Goal: Task Accomplishment & Management: Manage account settings

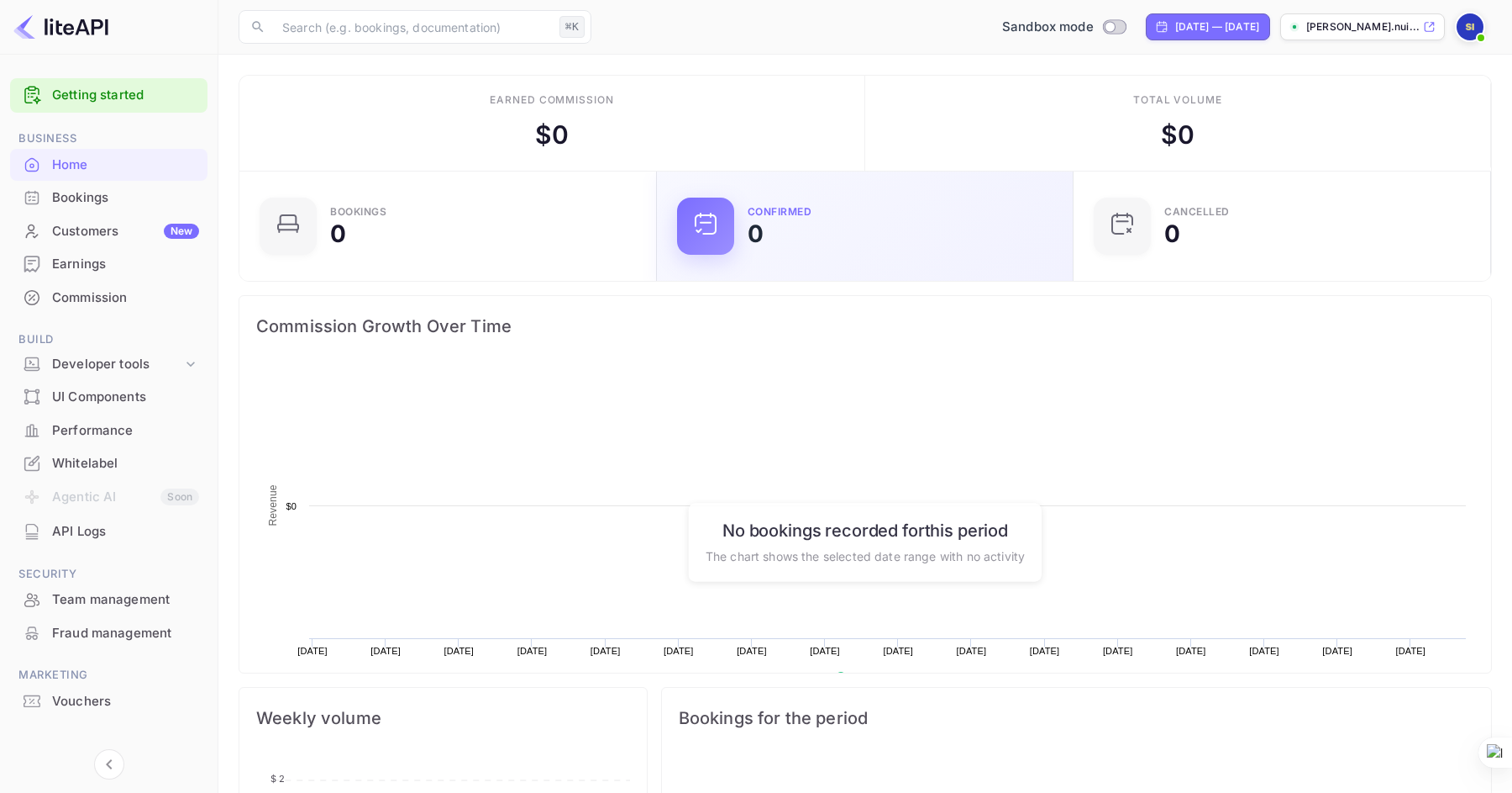
scroll to position [273, 407]
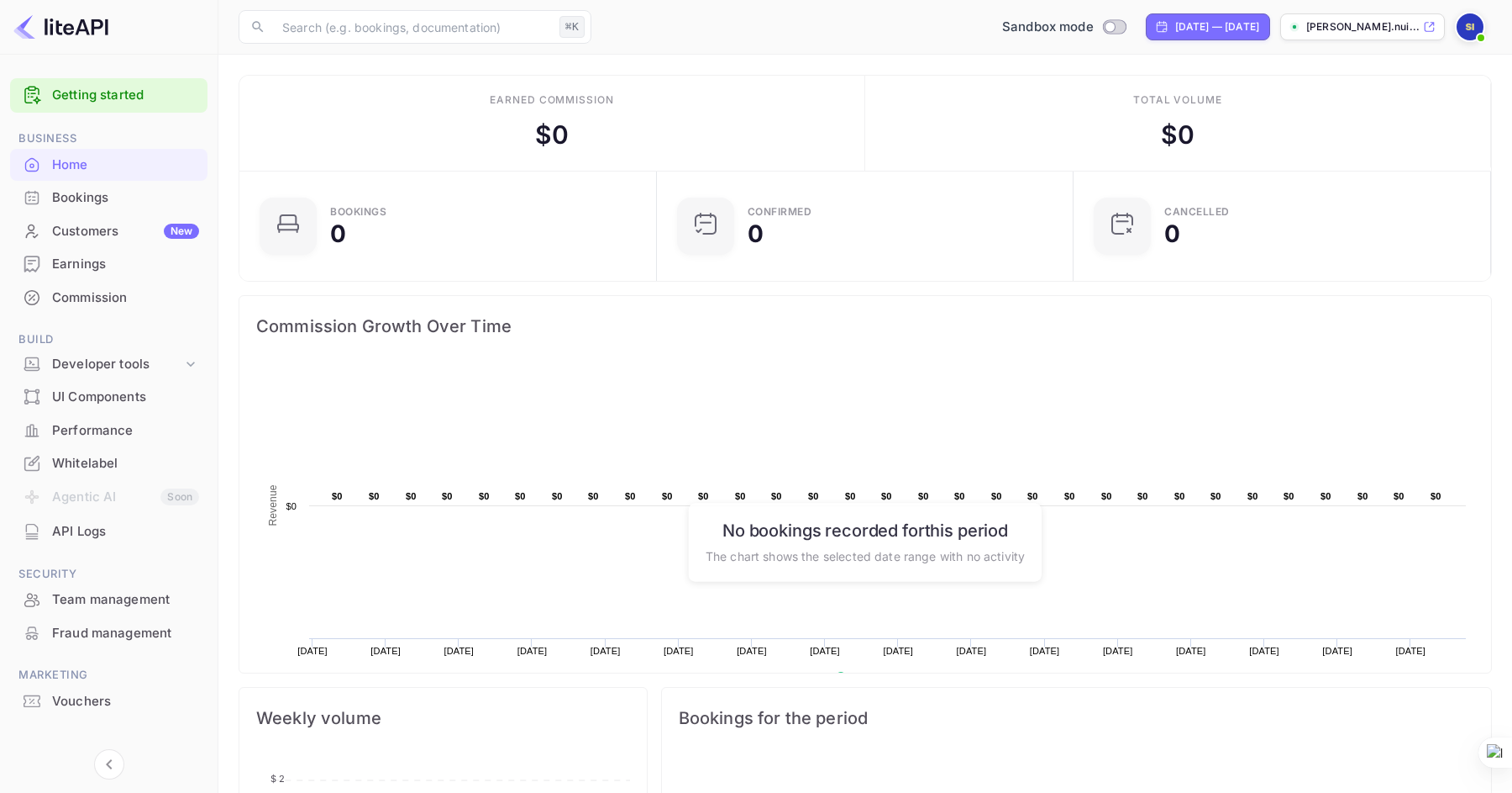
click at [1293, 23] on 2 at bounding box center [1295, 27] width 9 height 9
click at [1472, 25] on img at bounding box center [1470, 27] width 27 height 27
click at [1383, 138] on div "Settings" at bounding box center [1388, 133] width 193 height 40
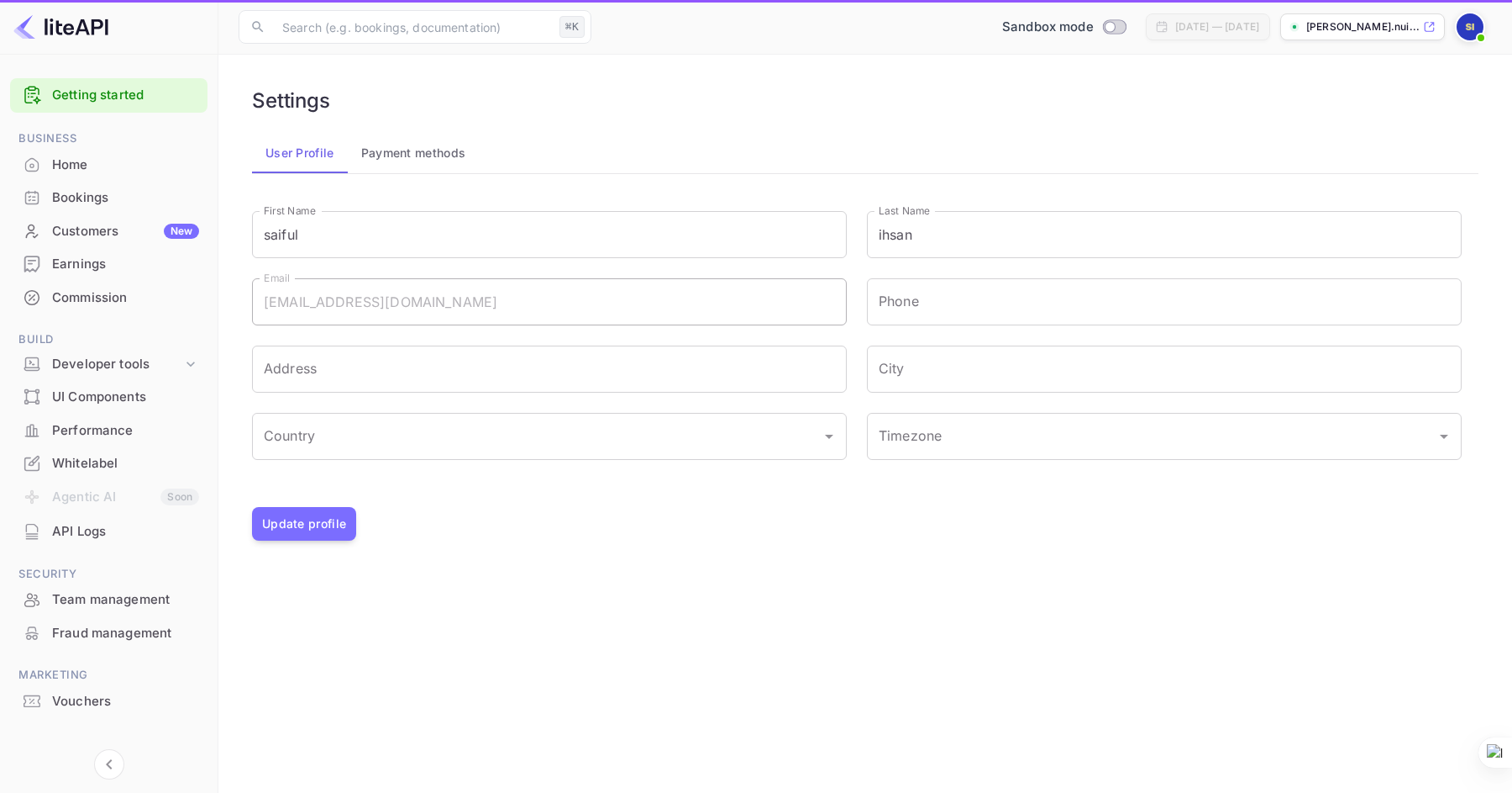
type input "(GMT+01:00) Madrid"
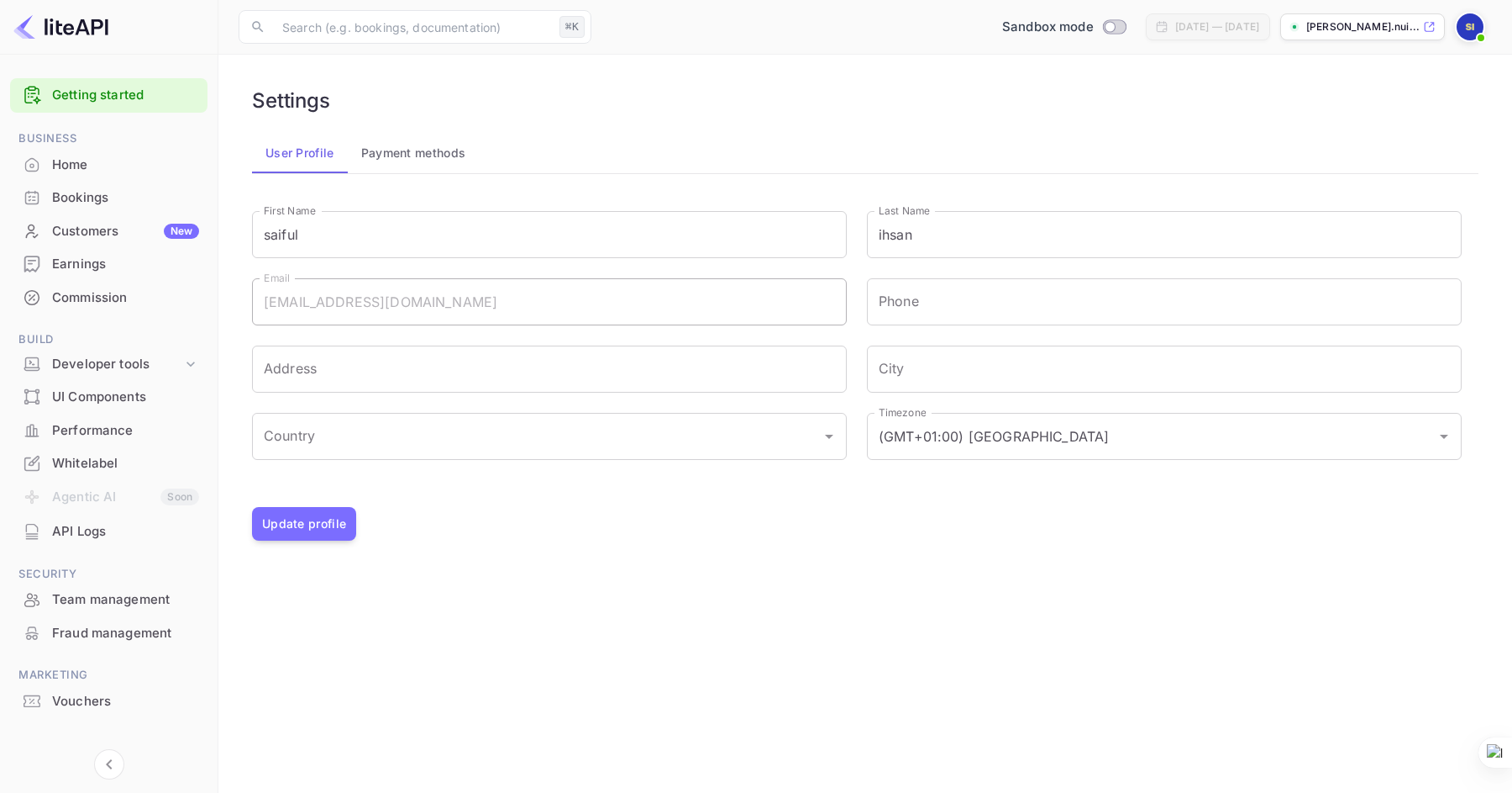
click at [408, 157] on button "Payment methods" at bounding box center [414, 153] width 132 height 40
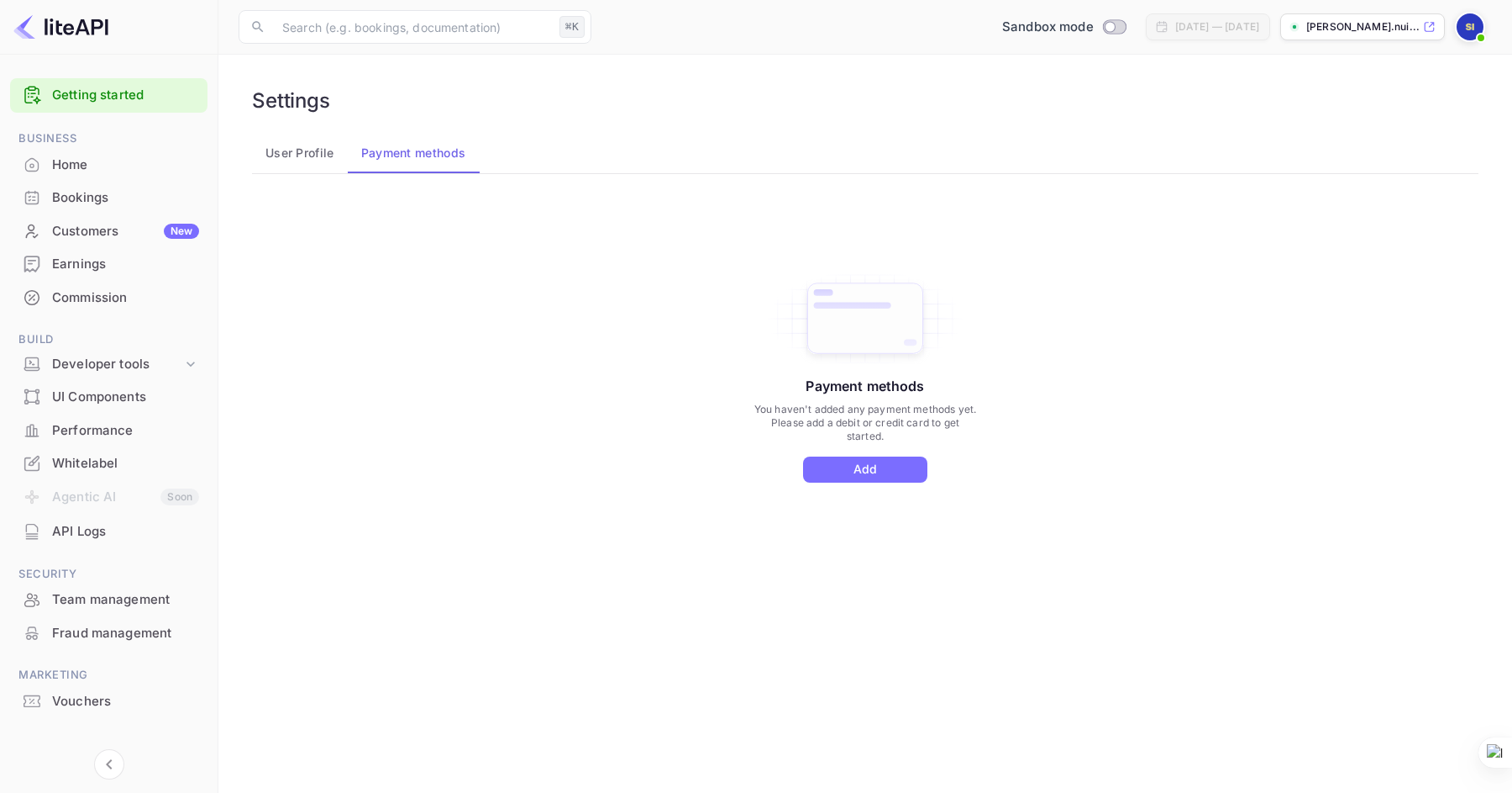
click at [305, 153] on button "User Profile" at bounding box center [299, 153] width 96 height 40
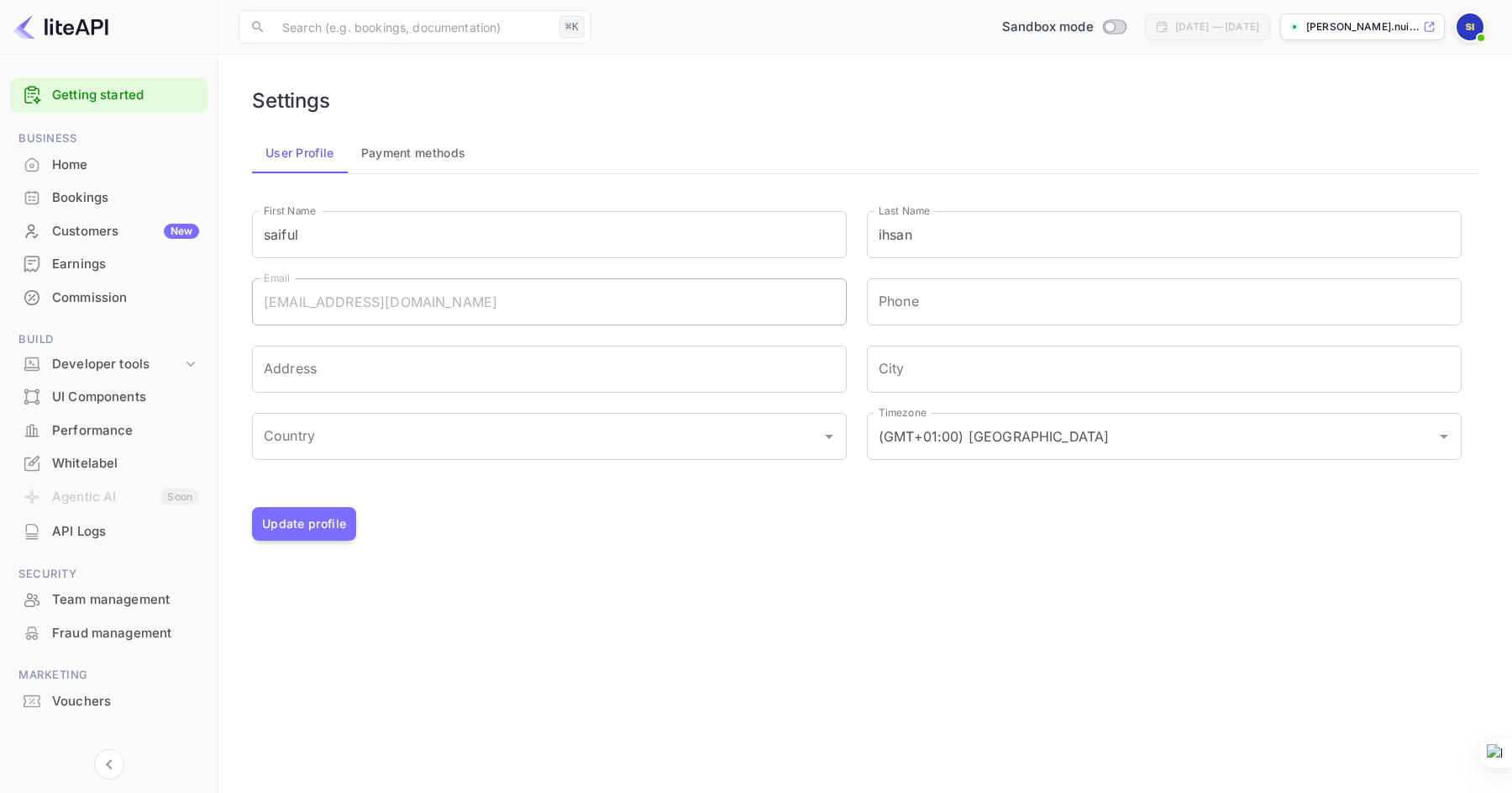
click at [1476, 26] on img at bounding box center [1470, 27] width 27 height 27
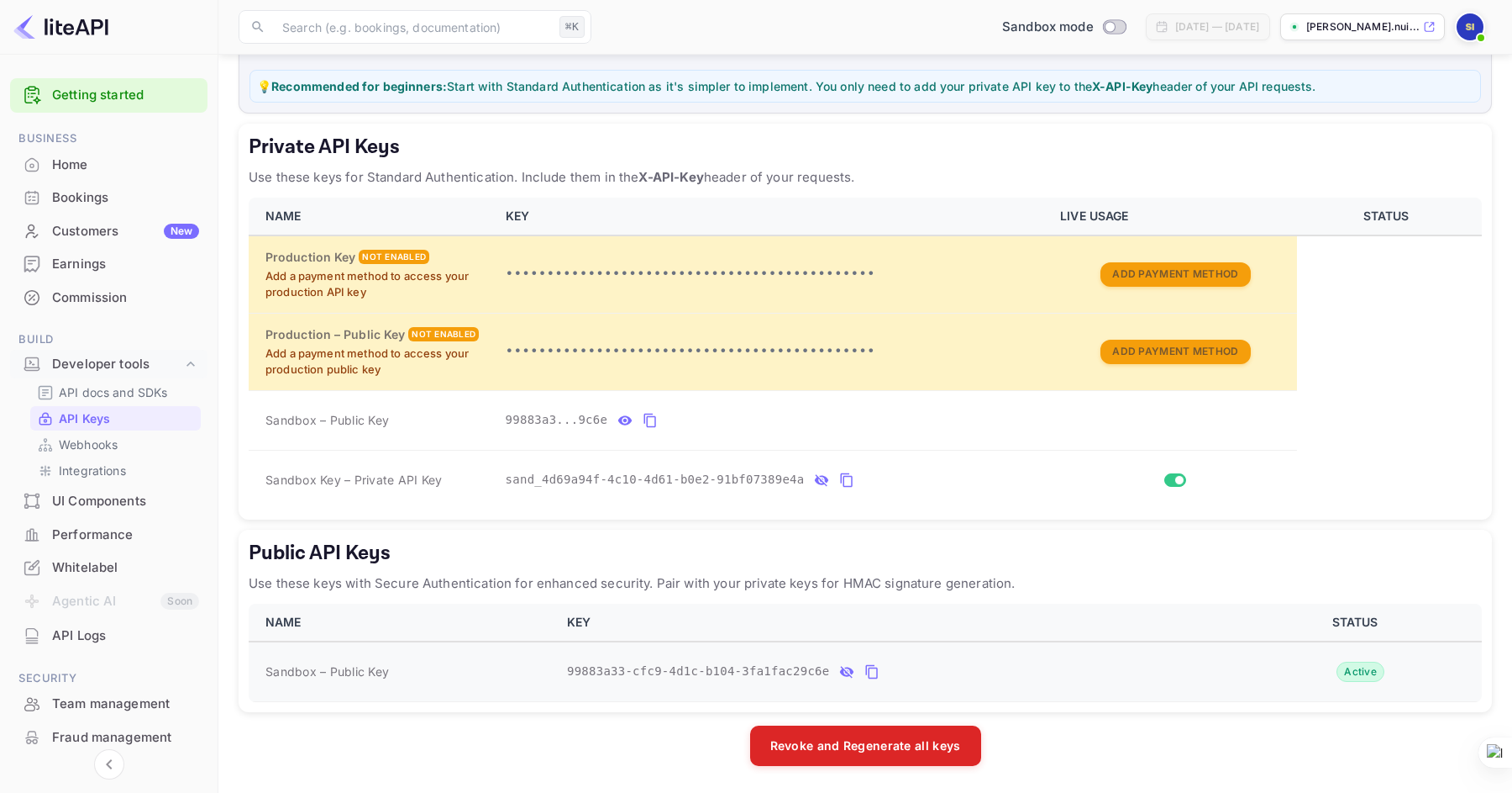
click at [874, 669] on icon "public api keys table" at bounding box center [871, 671] width 16 height 20
click at [627, 421] on icon "private api keys table" at bounding box center [625, 420] width 16 height 20
click at [809, 415] on icon "private api keys table" at bounding box center [810, 421] width 12 height 15
